Goal: Task Accomplishment & Management: Manage account settings

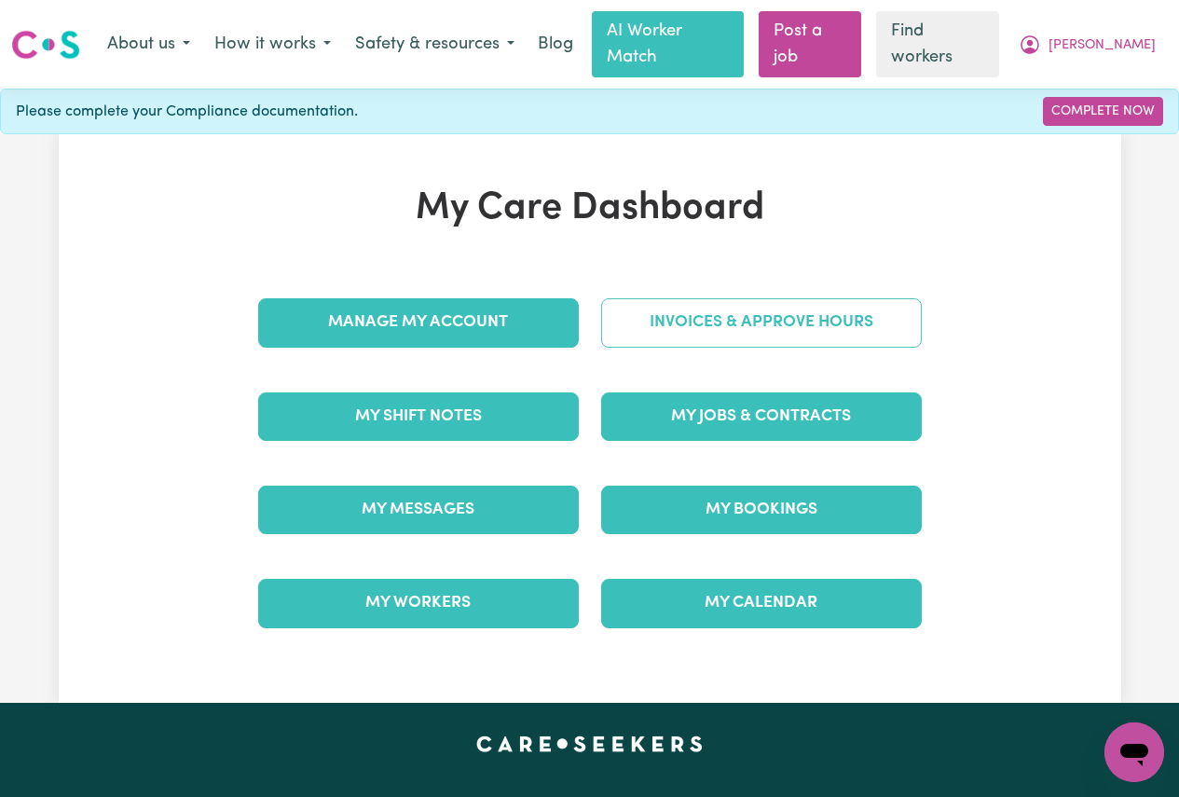
click at [692, 298] on link "Invoices & Approve Hours" at bounding box center [761, 322] width 321 height 48
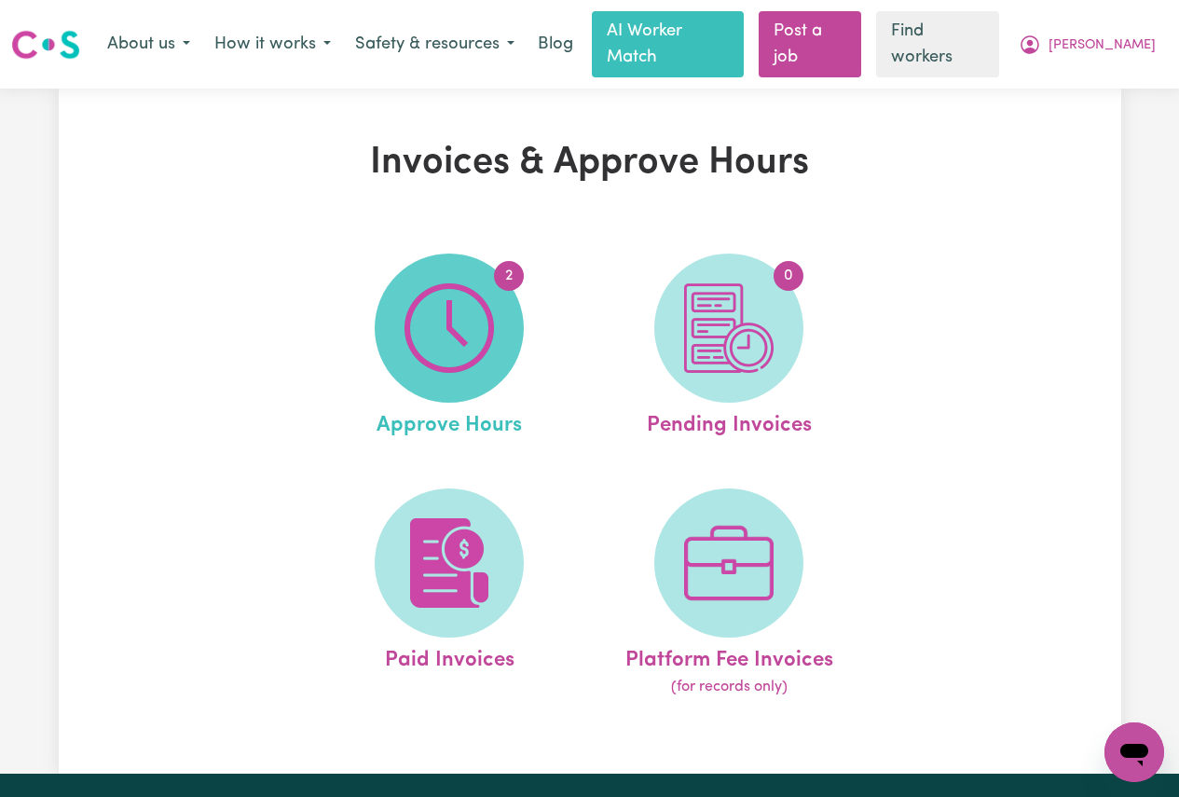
click at [464, 300] on img at bounding box center [448, 327] width 89 height 89
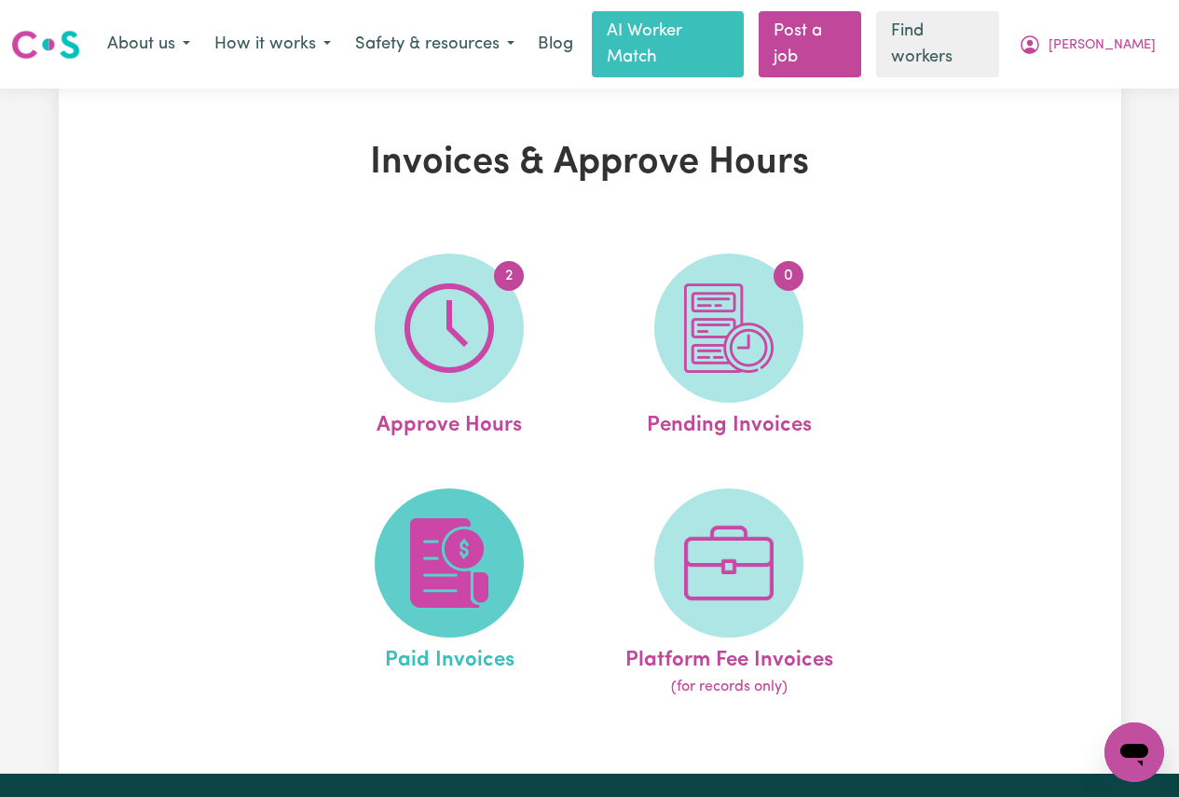
click at [445, 582] on img at bounding box center [448, 562] width 89 height 89
